Goal: Navigation & Orientation: Find specific page/section

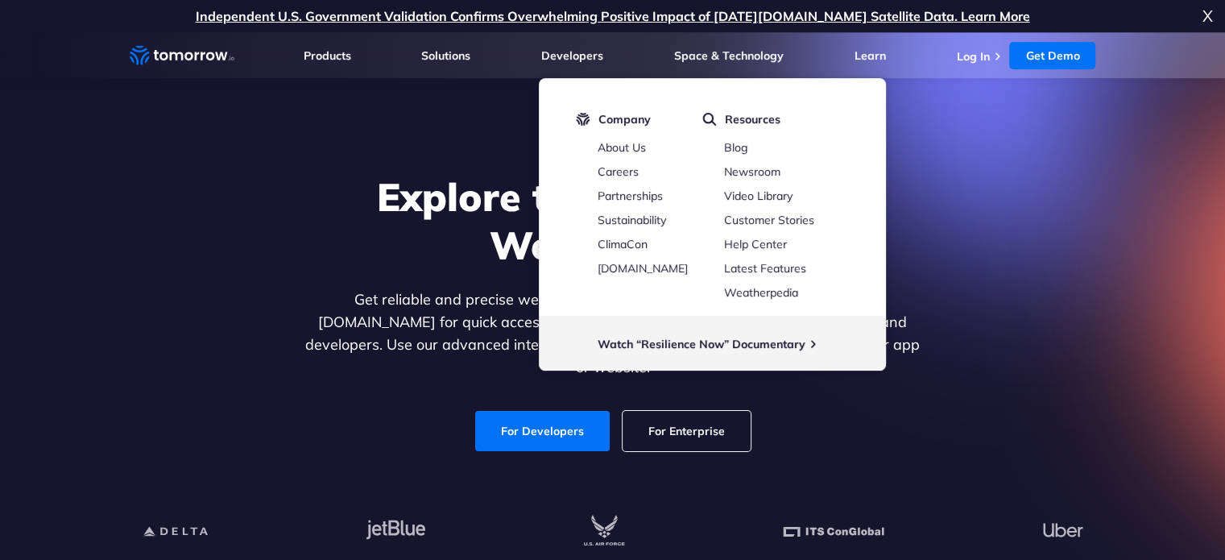
click at [160, 53] on icon "Home link" at bounding box center [163, 56] width 9 height 8
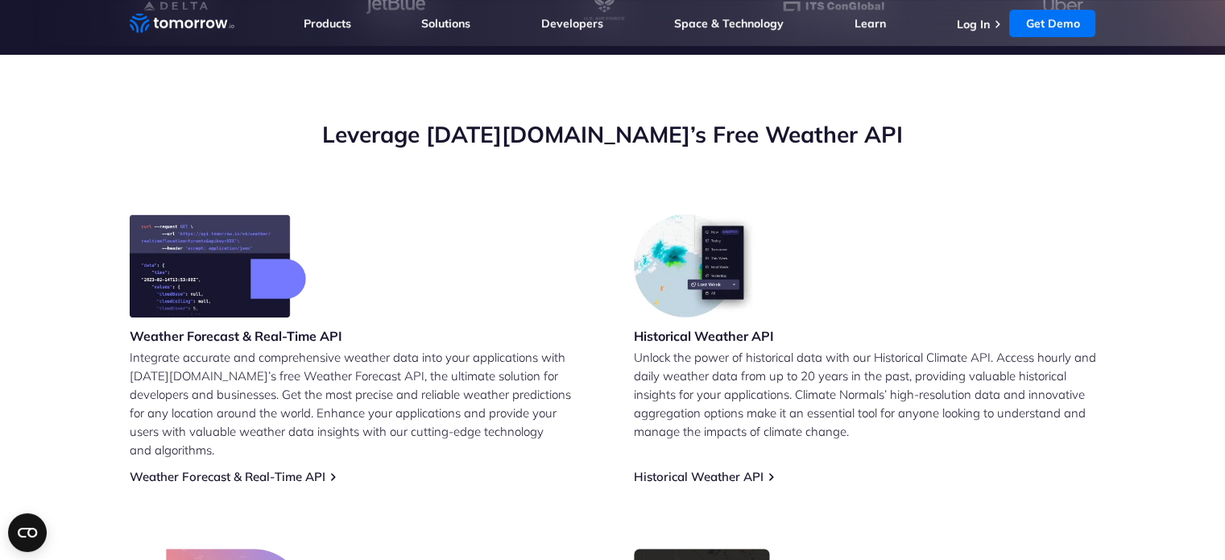
scroll to position [601, 0]
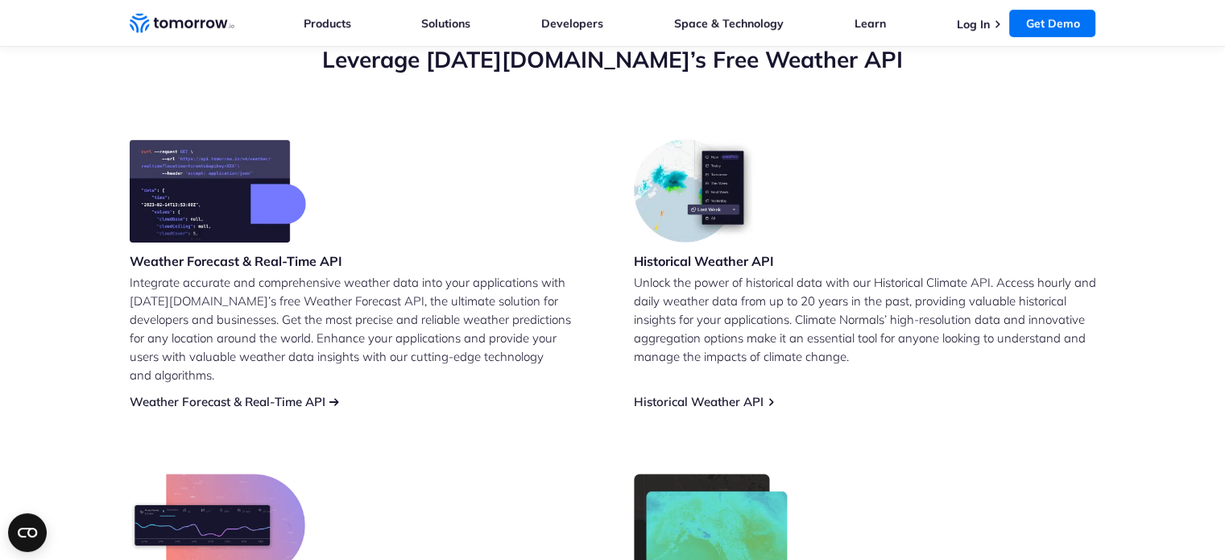
click at [228, 394] on link "Weather Forecast & Real-Time API" at bounding box center [228, 401] width 196 height 15
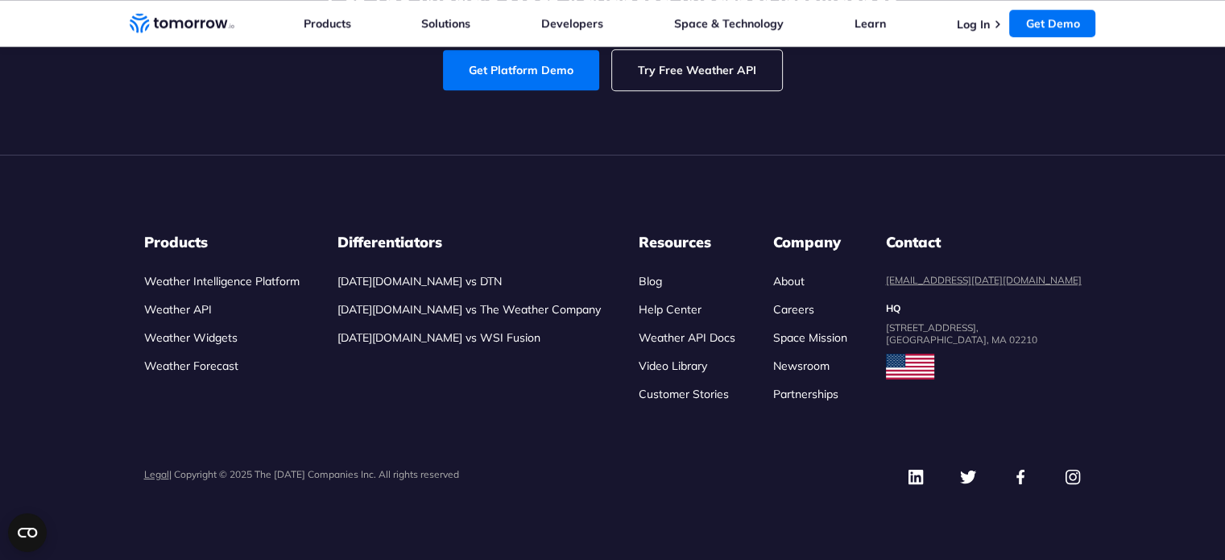
scroll to position [7708, 0]
